Goal: Task Accomplishment & Management: Manage account settings

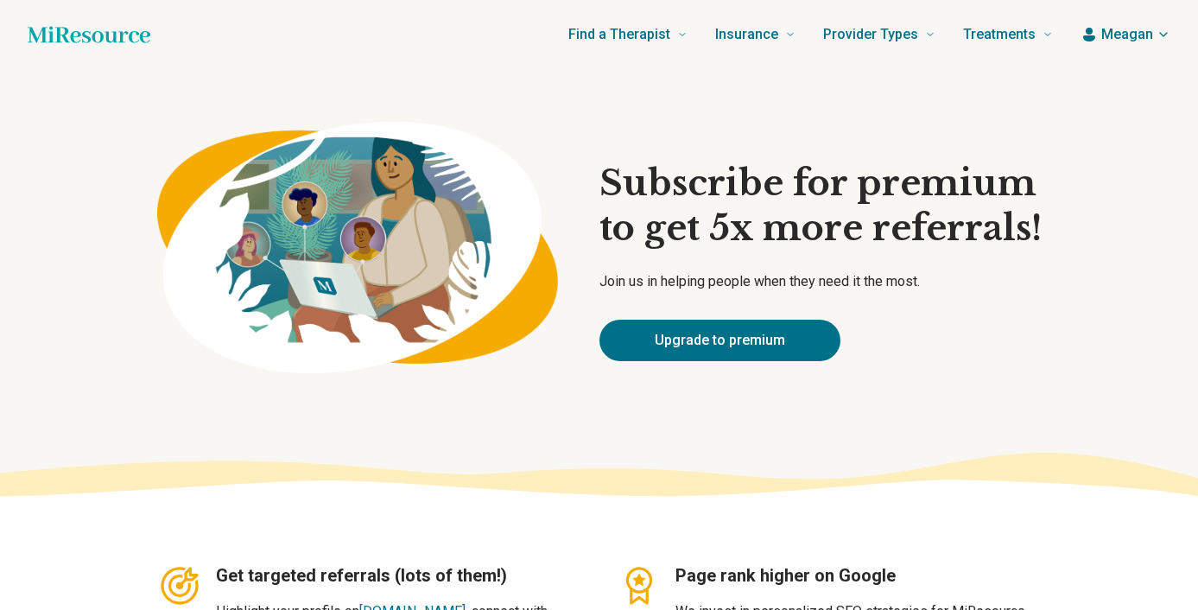
click at [1127, 38] on span "Meagan" at bounding box center [1128, 34] width 52 height 21
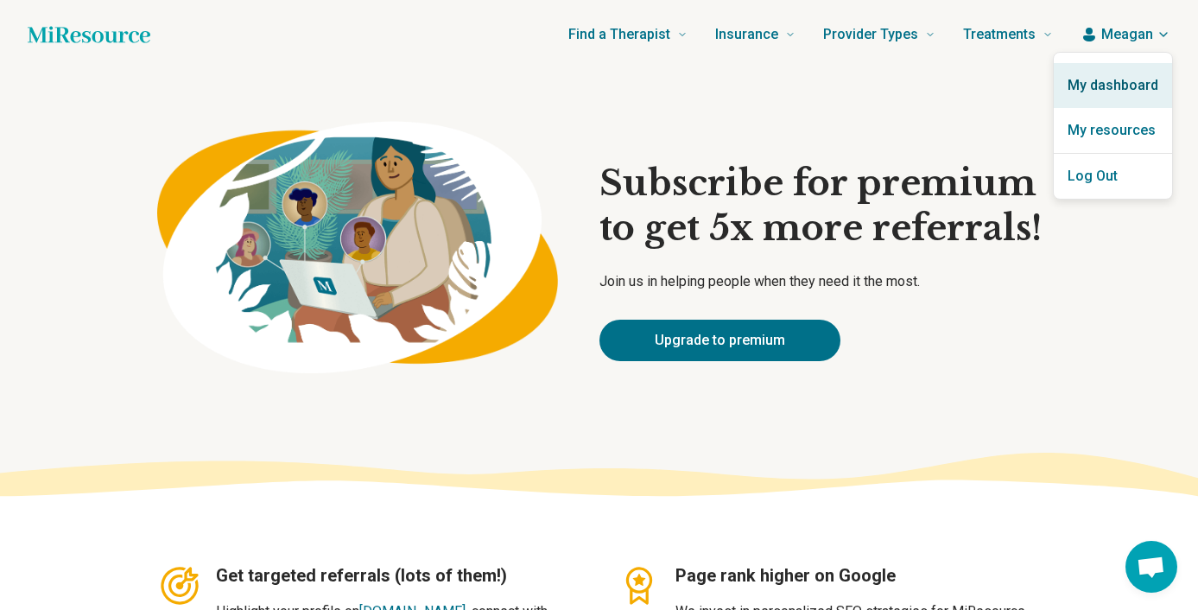
scroll to position [716, 0]
click at [1124, 84] on link "My dashboard" at bounding box center [1113, 85] width 118 height 45
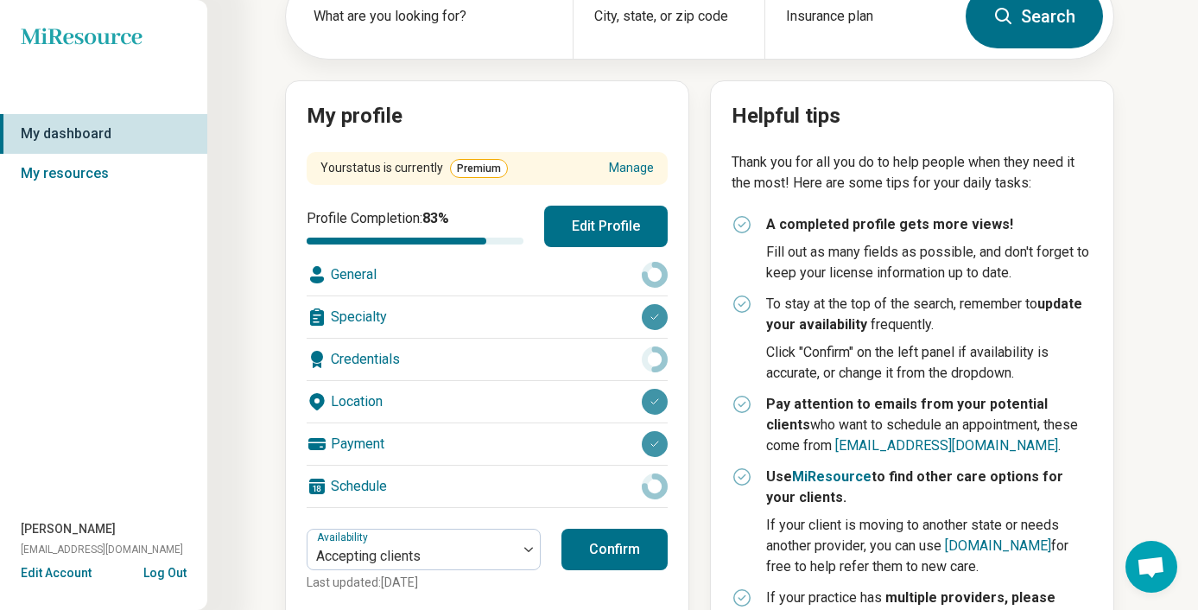
scroll to position [258, 0]
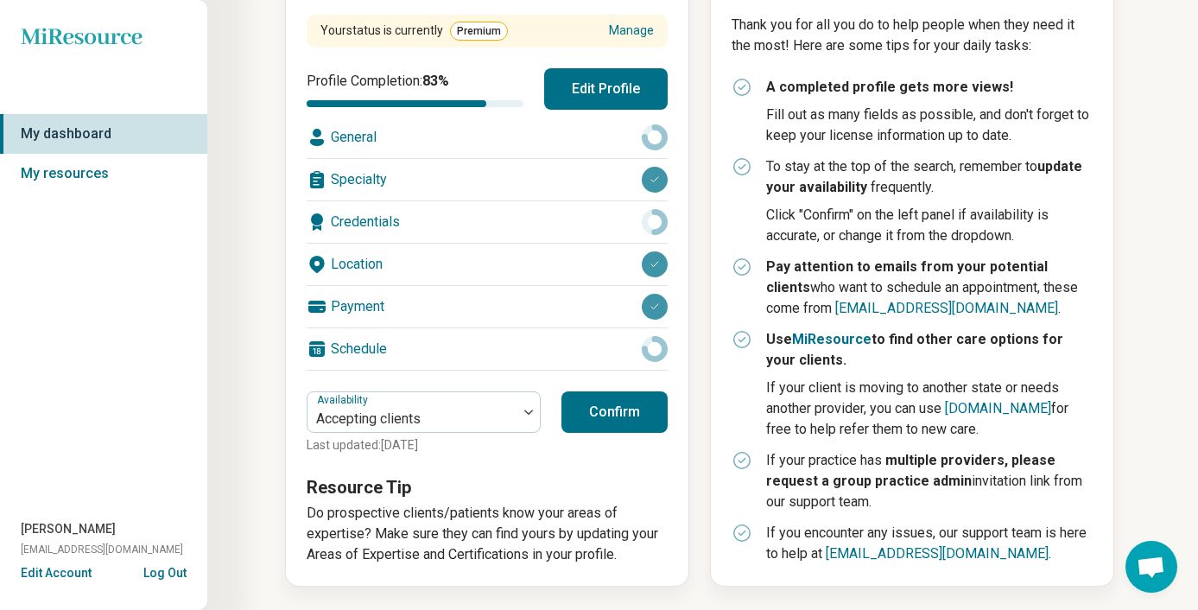
click at [611, 412] on button "Confirm" at bounding box center [615, 411] width 106 height 41
click at [629, 93] on button "Edit Profile" at bounding box center [606, 88] width 124 height 41
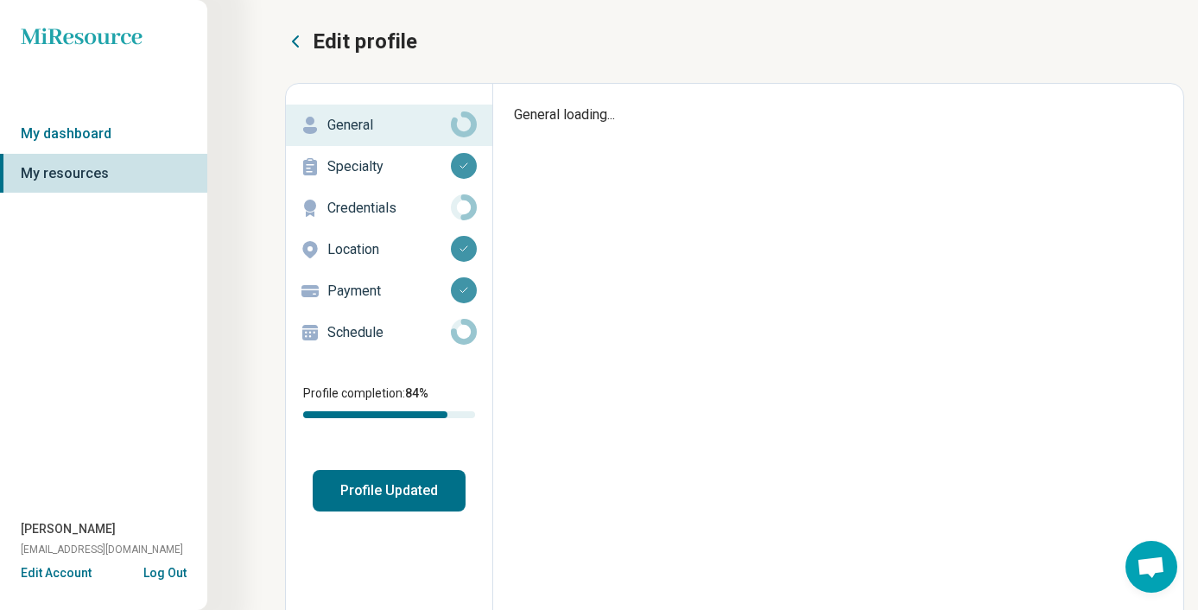
type textarea "*"
click at [422, 483] on button "Profile Updated" at bounding box center [389, 490] width 153 height 41
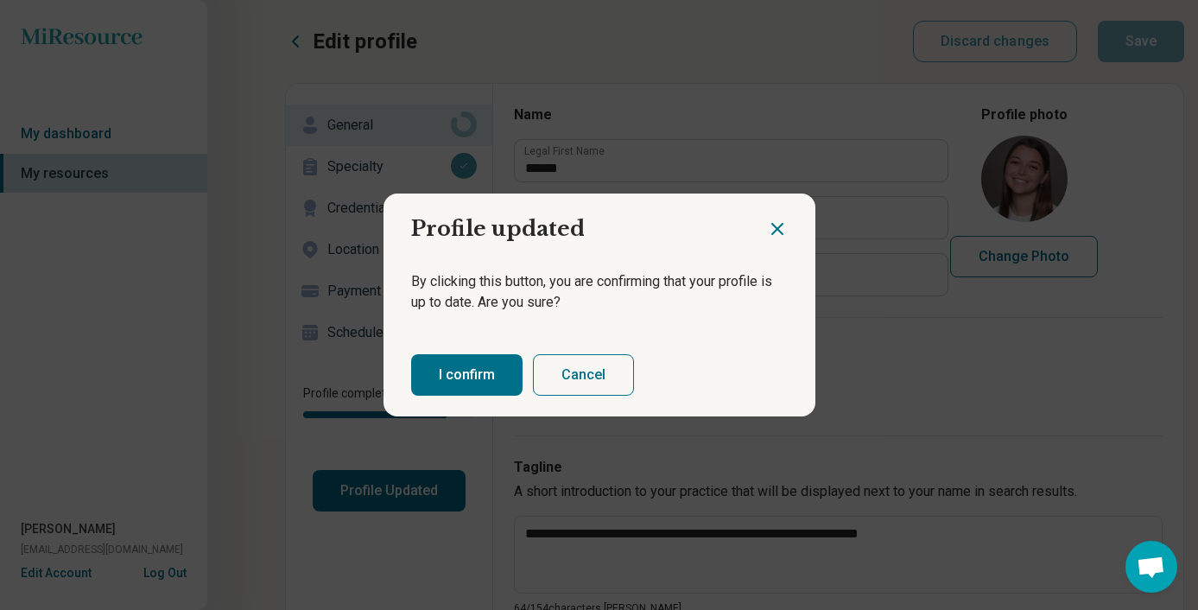
click at [479, 375] on button "I confirm" at bounding box center [466, 374] width 111 height 41
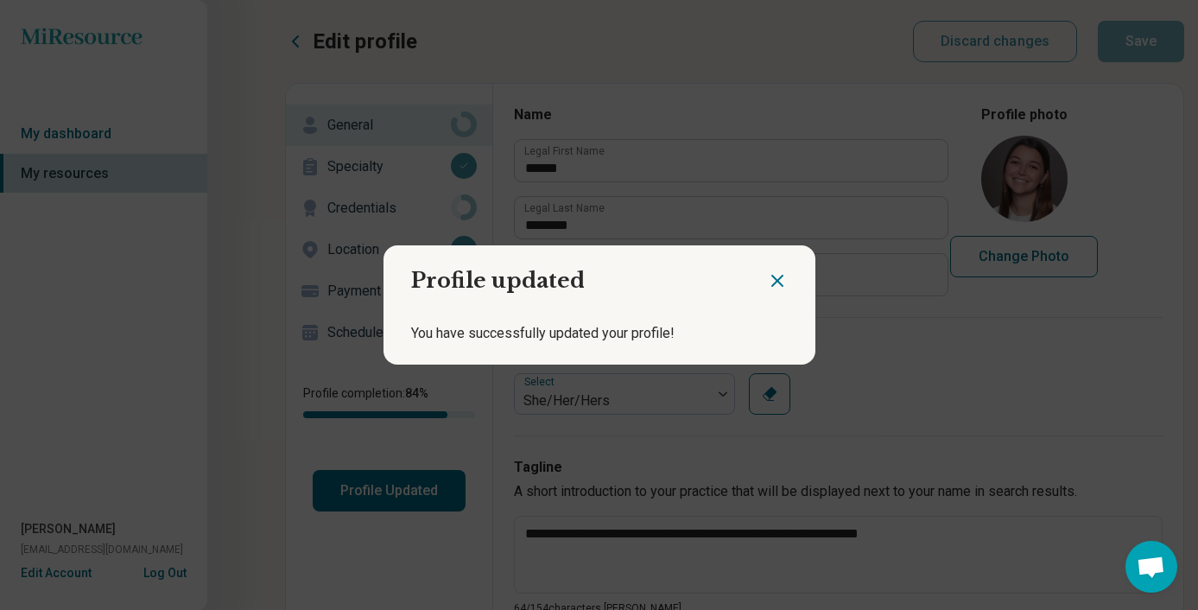
click at [764, 288] on h2 "Profile updated" at bounding box center [576, 273] width 384 height 57
click at [785, 281] on icon "Close dialog" at bounding box center [777, 280] width 21 height 21
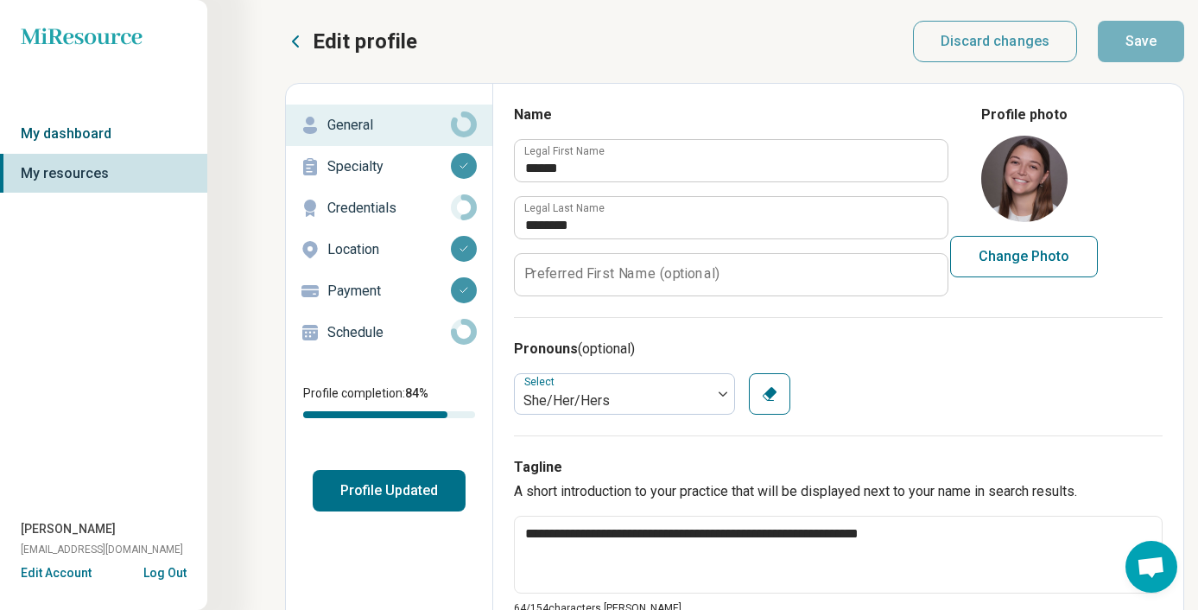
click at [122, 129] on link "My dashboard" at bounding box center [103, 134] width 207 height 40
